Goal: Book appointment/travel/reservation

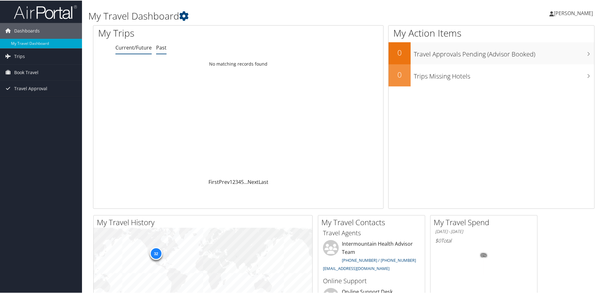
click at [163, 49] on link "Past" at bounding box center [161, 46] width 10 height 7
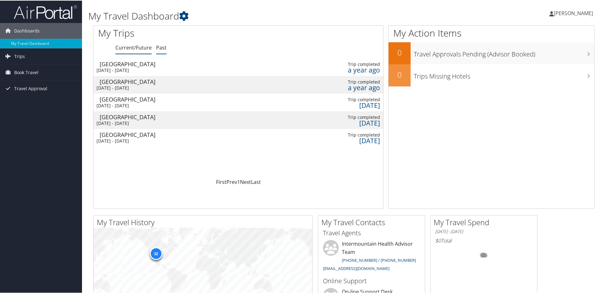
click at [130, 49] on link "Current/Future" at bounding box center [133, 46] width 36 height 7
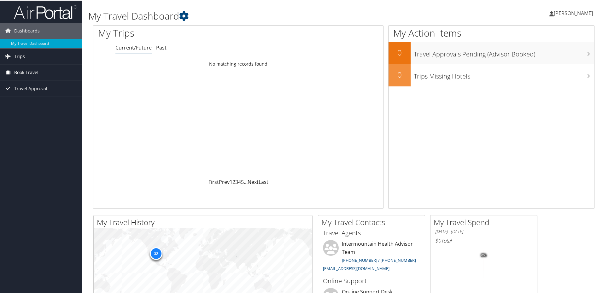
click at [52, 70] on link "Book Travel" at bounding box center [41, 72] width 82 height 16
click at [61, 105] on link "Book/Manage Online Trips" at bounding box center [41, 103] width 82 height 9
click at [43, 58] on link "Trips" at bounding box center [41, 56] width 82 height 16
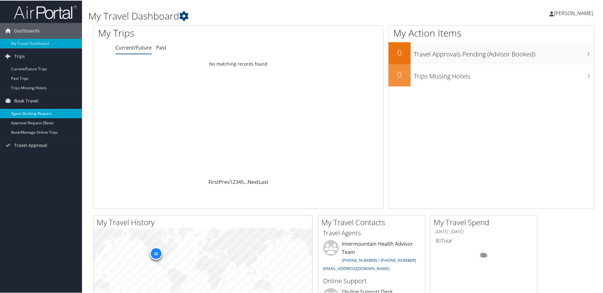
click at [52, 113] on link "Agent Booking Request" at bounding box center [41, 112] width 82 height 9
